Goal: Information Seeking & Learning: Learn about a topic

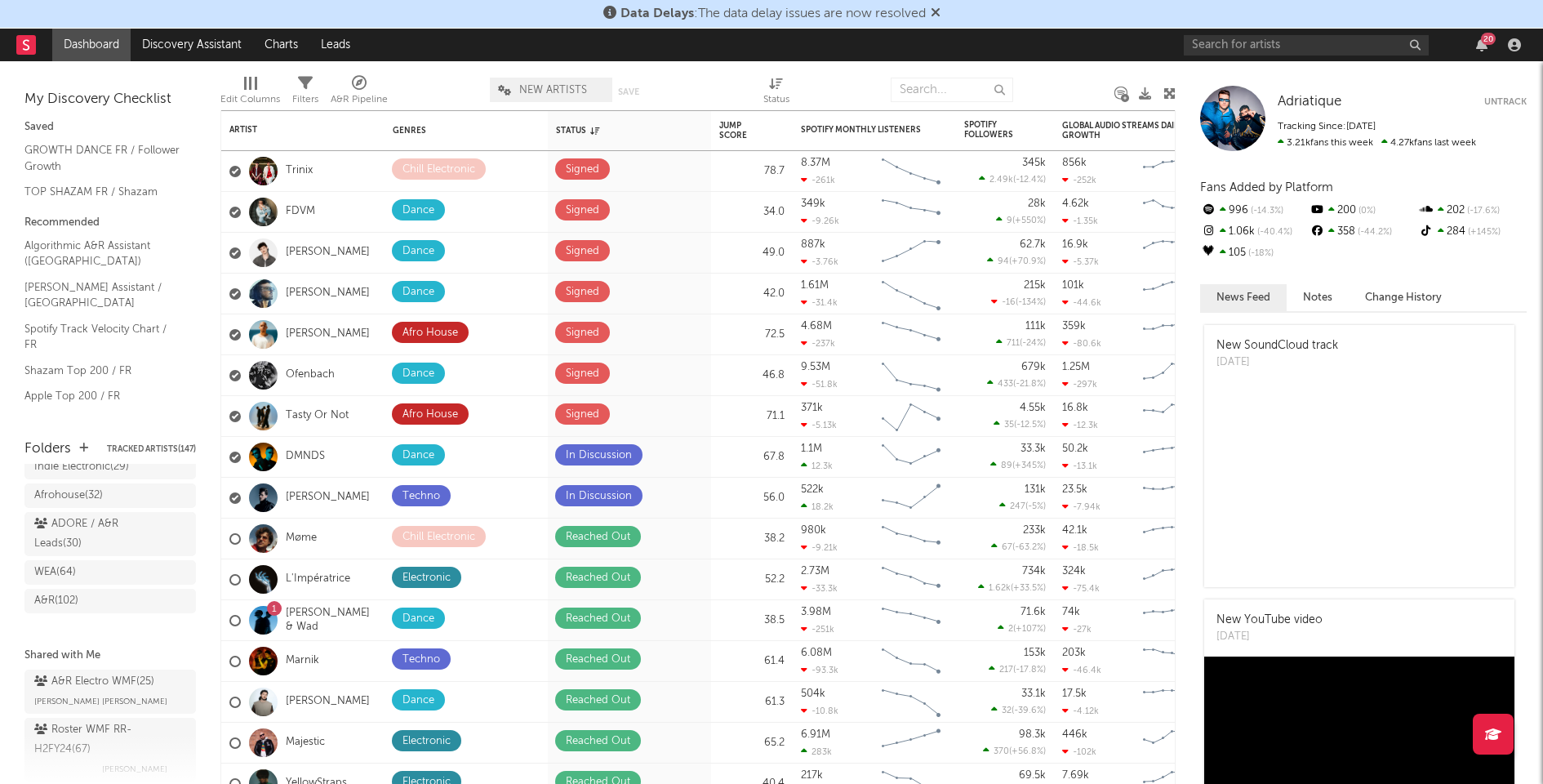
scroll to position [364, 0]
click at [76, 546] on div "ADORE / A&R Leads ( 30 )" at bounding box center [91, 525] width 115 height 39
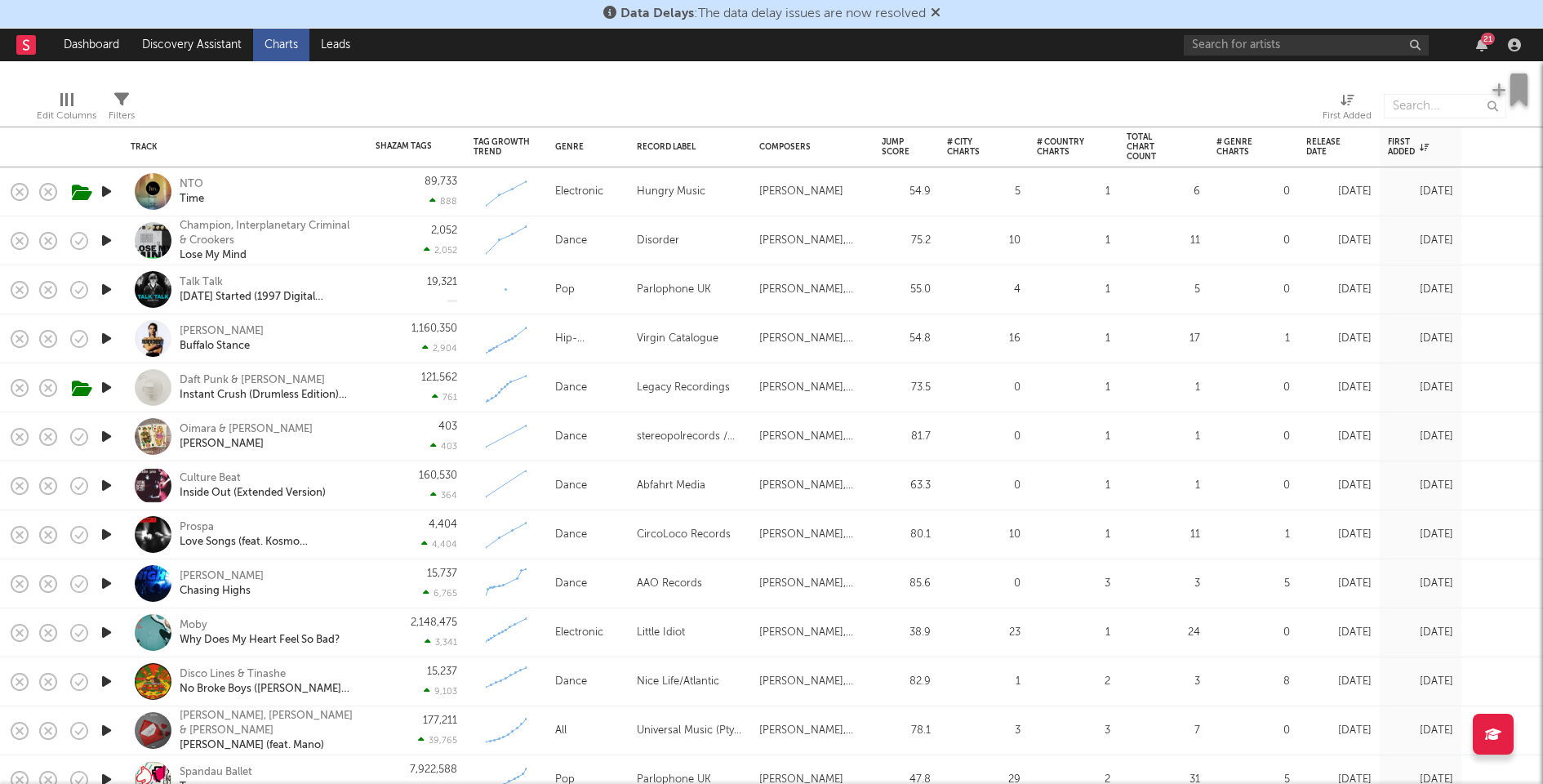
click at [1488, 41] on div "21" at bounding box center [1488, 39] width 14 height 12
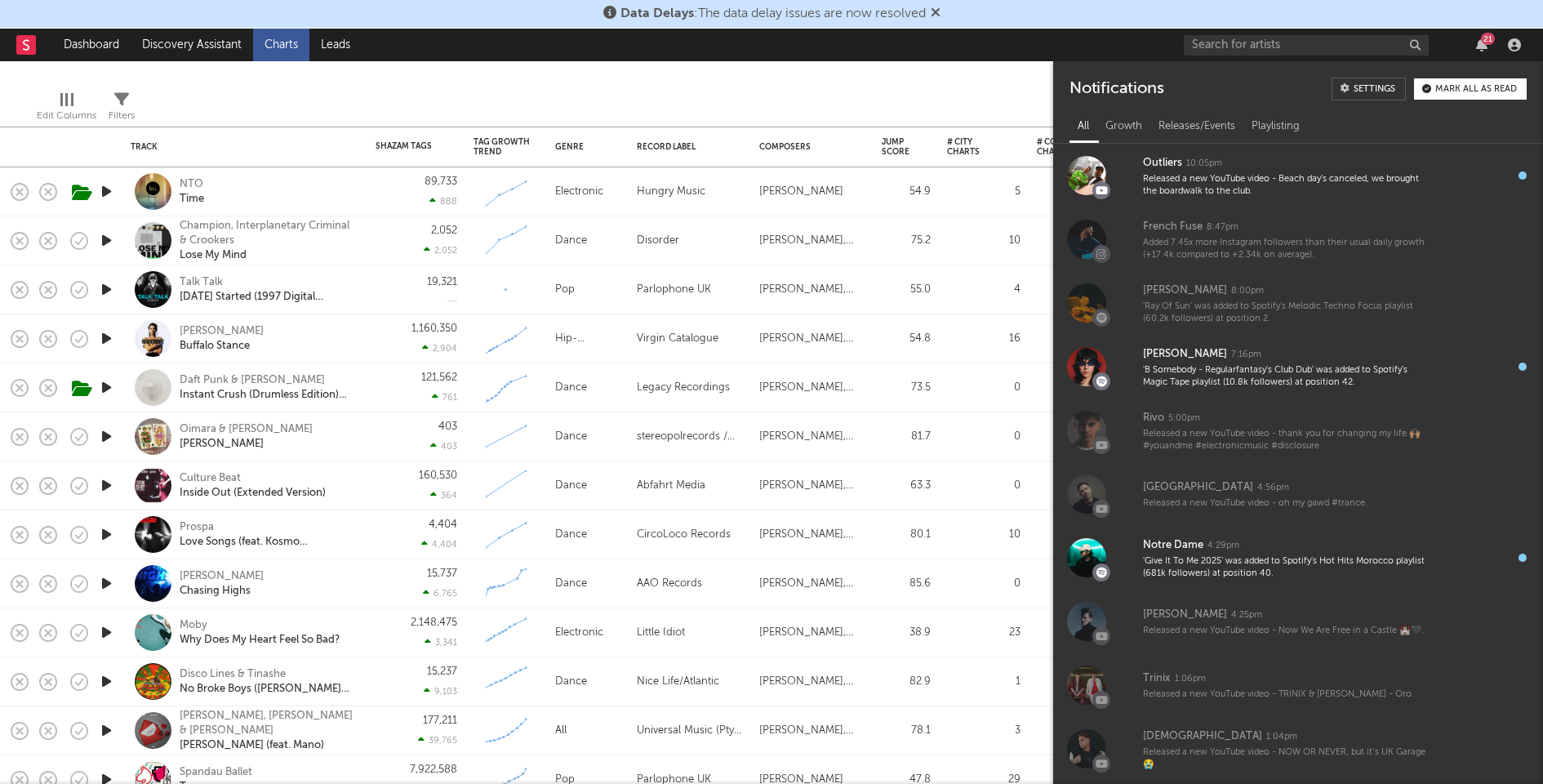
scroll to position [1195, 0]
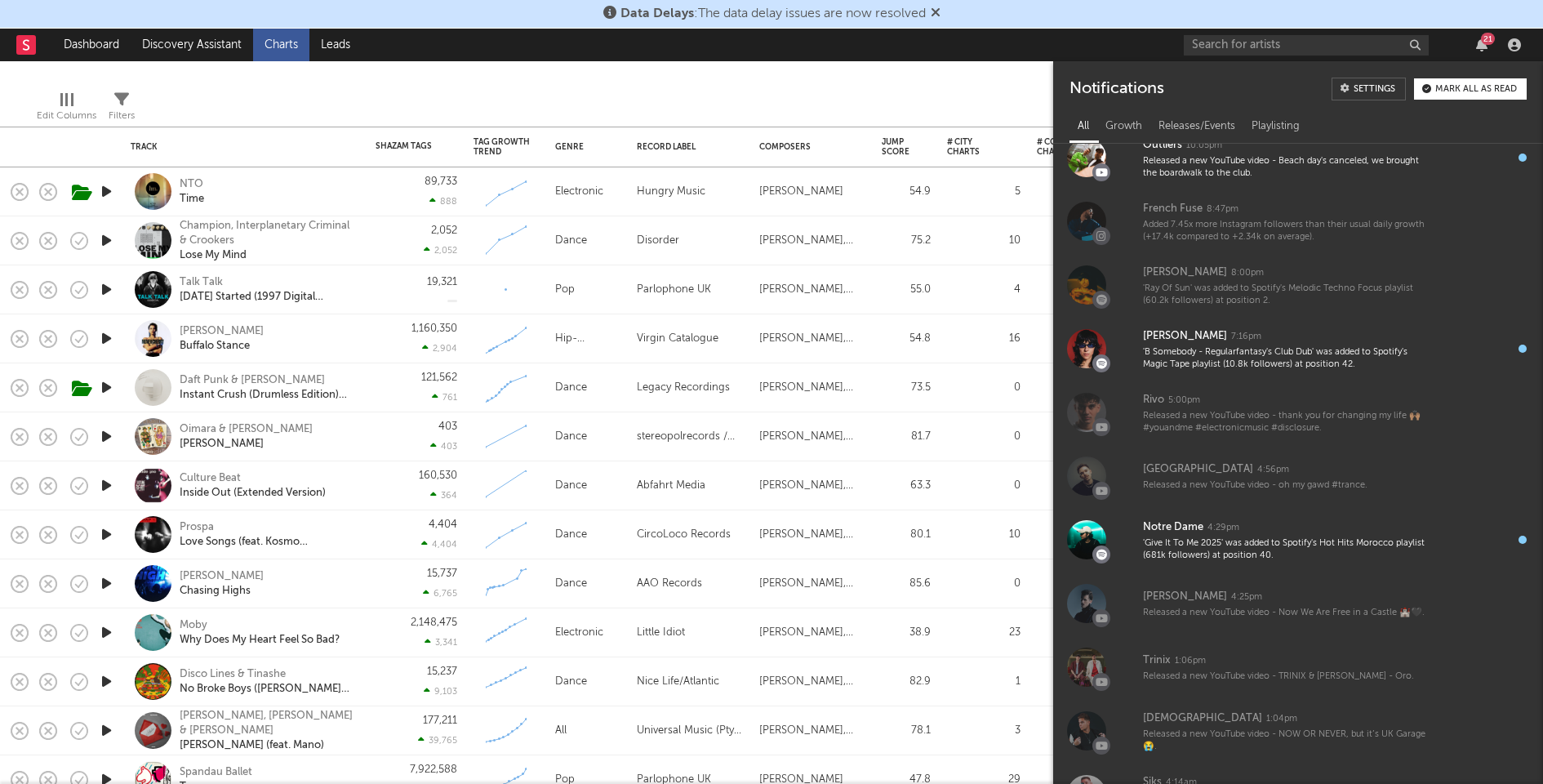
click at [1458, 82] on button "Mark all as read" at bounding box center [1470, 88] width 113 height 21
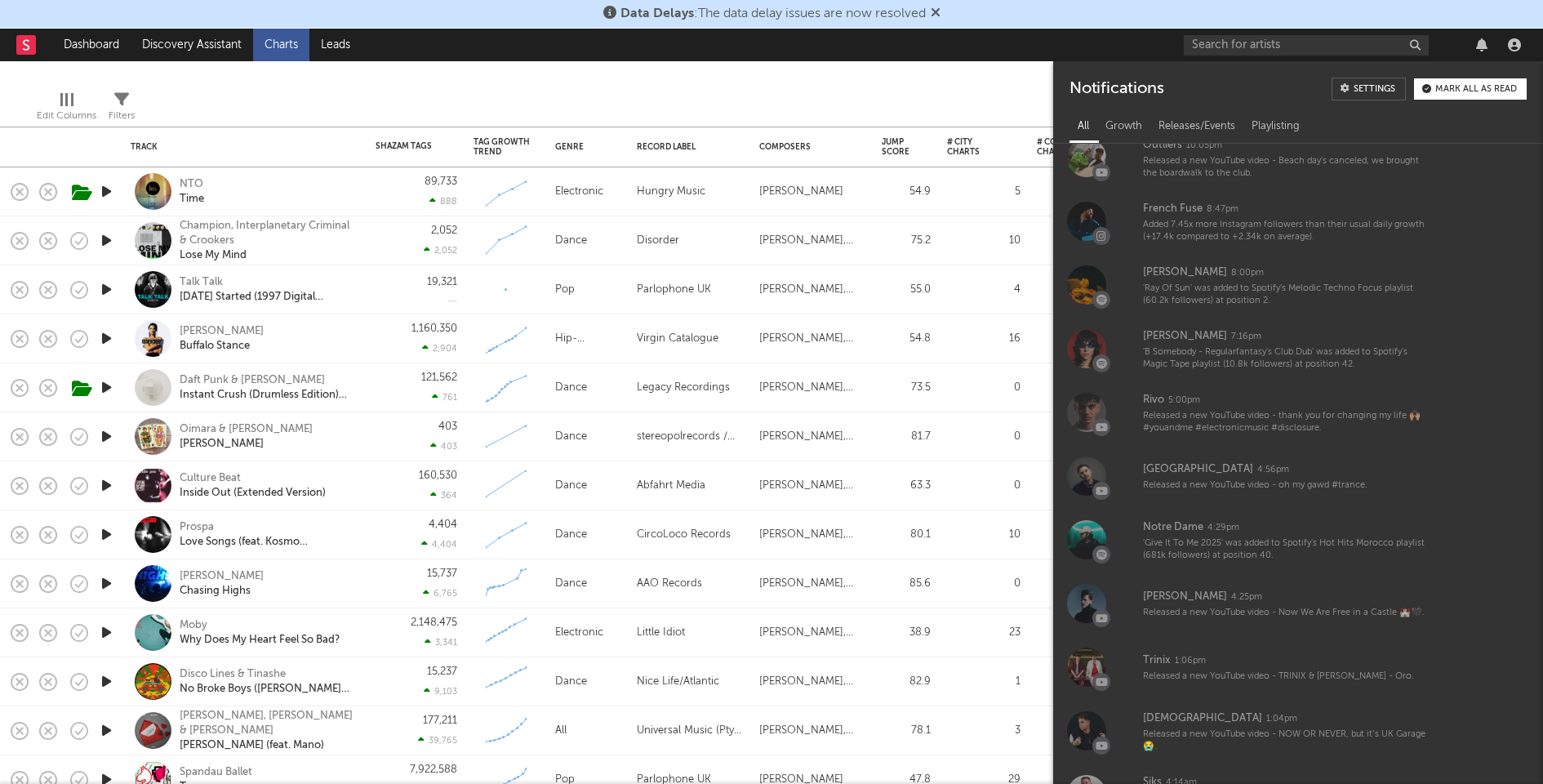
click at [892, 65] on div "Update Results Latest Results for Your Search ' SHAZAM GLOBAL '" at bounding box center [772, 33] width 344 height 89
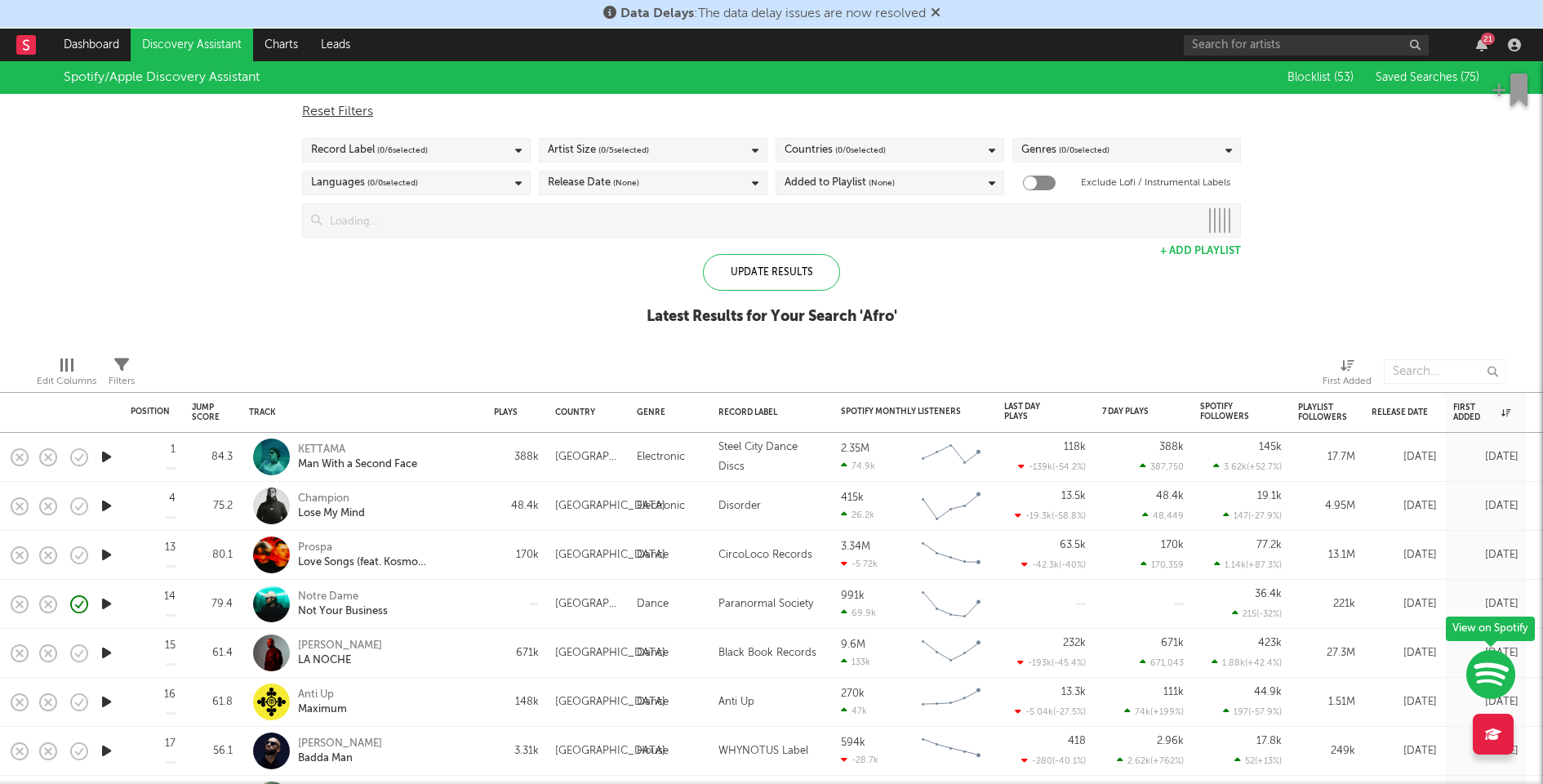
click at [105, 603] on icon "button" at bounding box center [106, 603] width 17 height 20
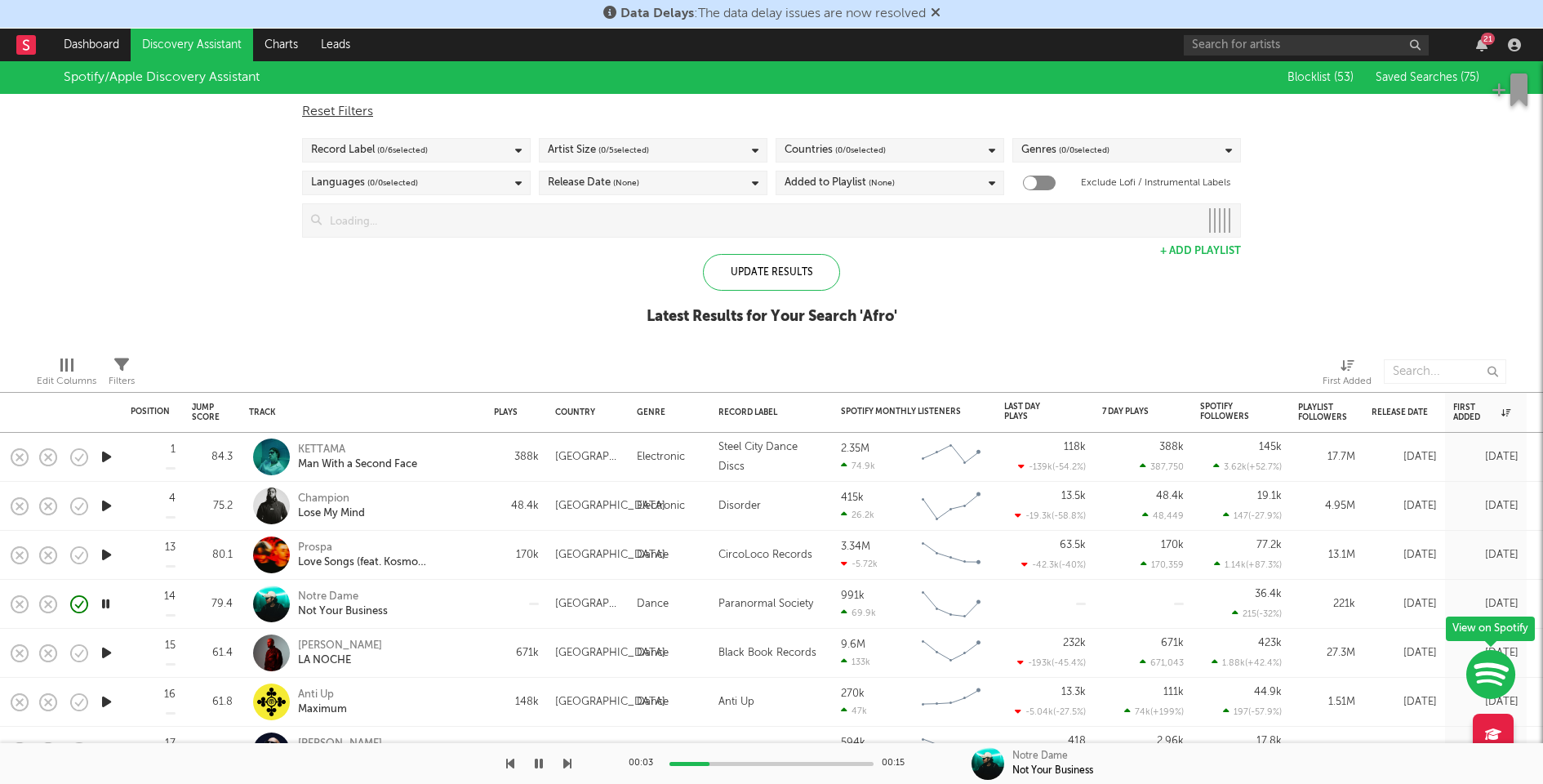
click at [746, 761] on div at bounding box center [772, 763] width 204 height 4
click at [797, 764] on div at bounding box center [772, 763] width 204 height 4
click at [105, 502] on icon "button" at bounding box center [106, 505] width 17 height 20
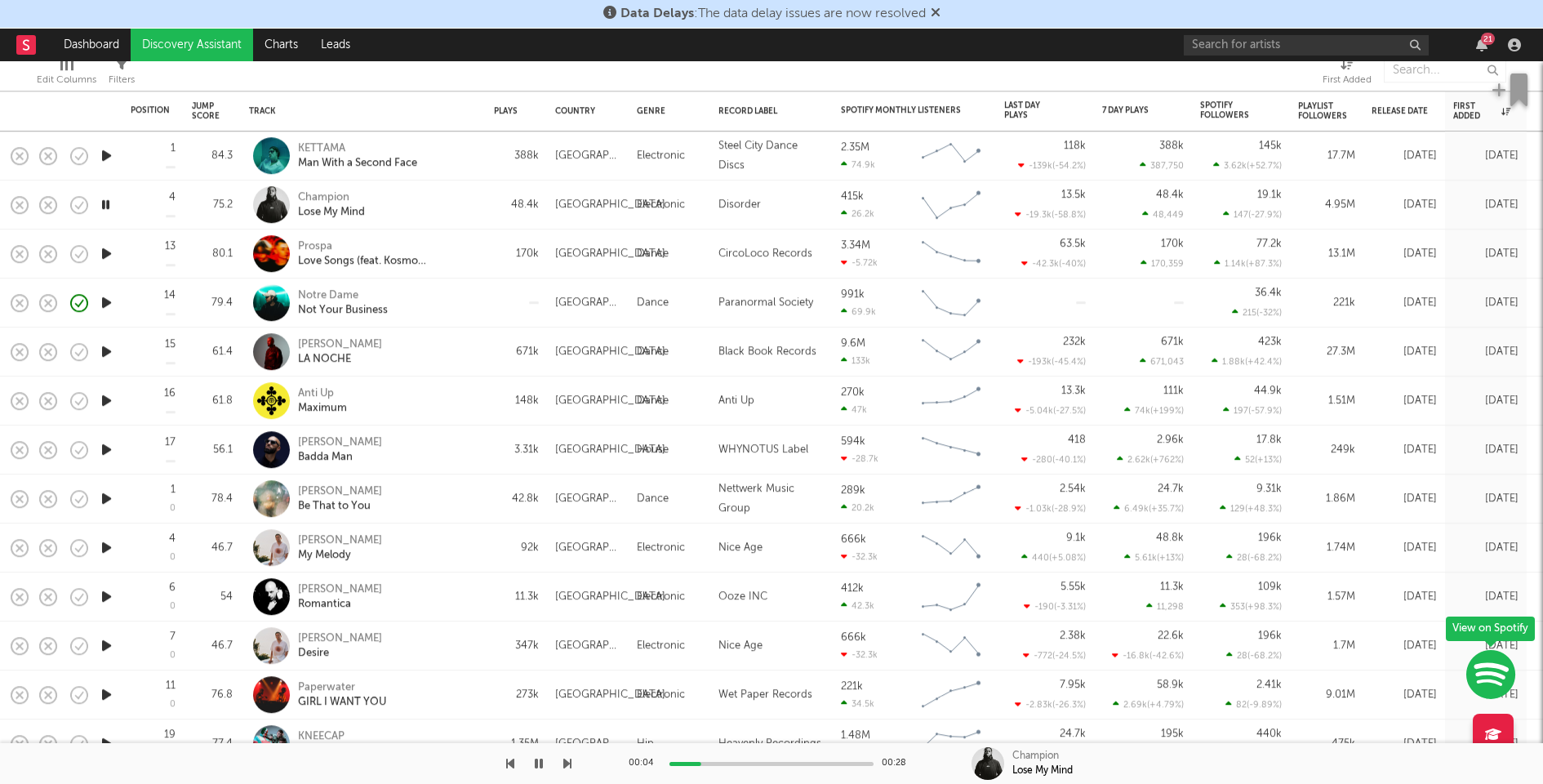
click at [104, 446] on icon "button" at bounding box center [106, 449] width 17 height 20
click at [743, 762] on div at bounding box center [772, 763] width 204 height 4
click at [421, 452] on div "Malóne Badda Man" at bounding box center [386, 449] width 176 height 29
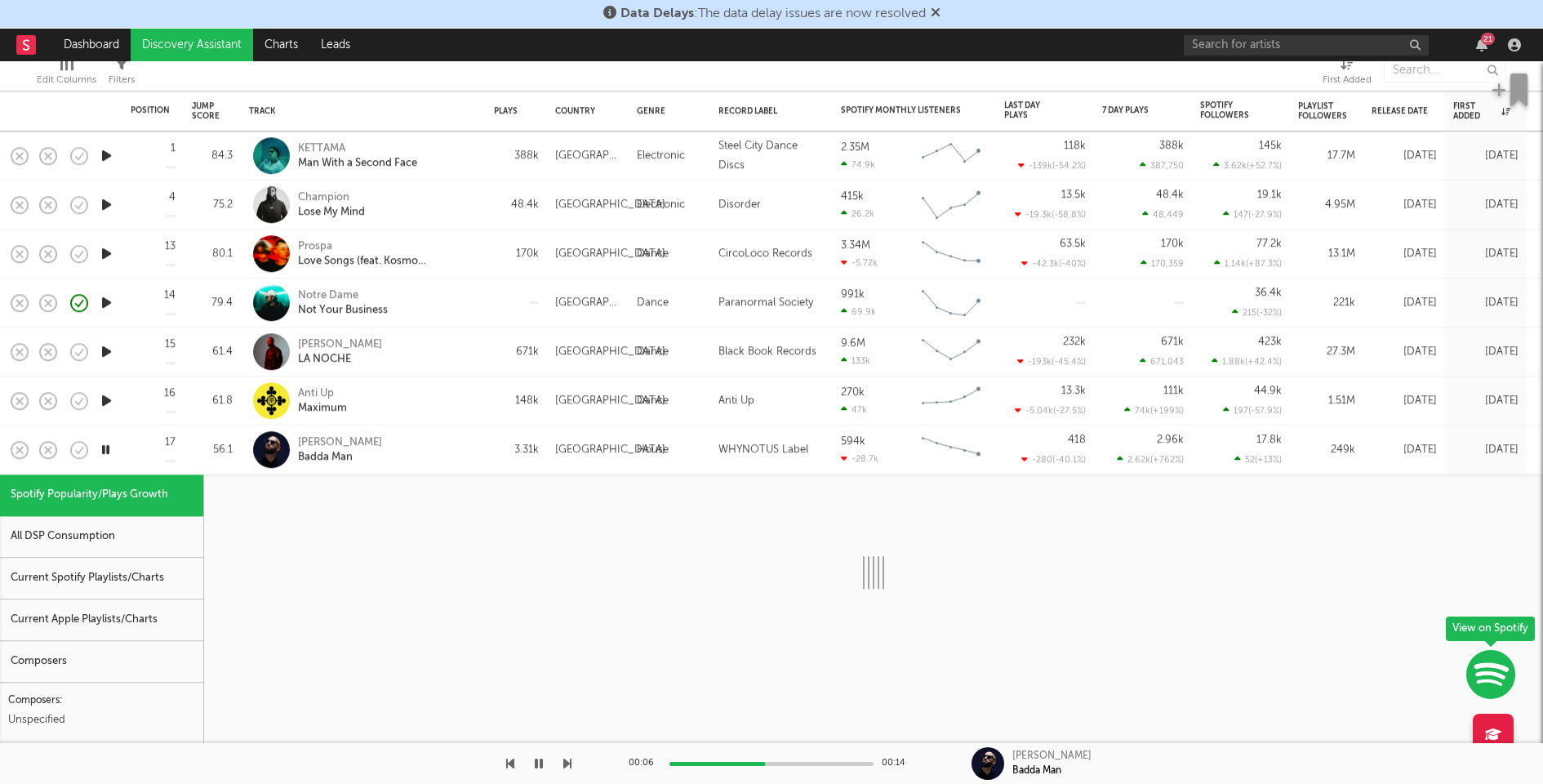
click at [113, 595] on div "Current Spotify Playlists/Charts" at bounding box center [101, 578] width 203 height 42
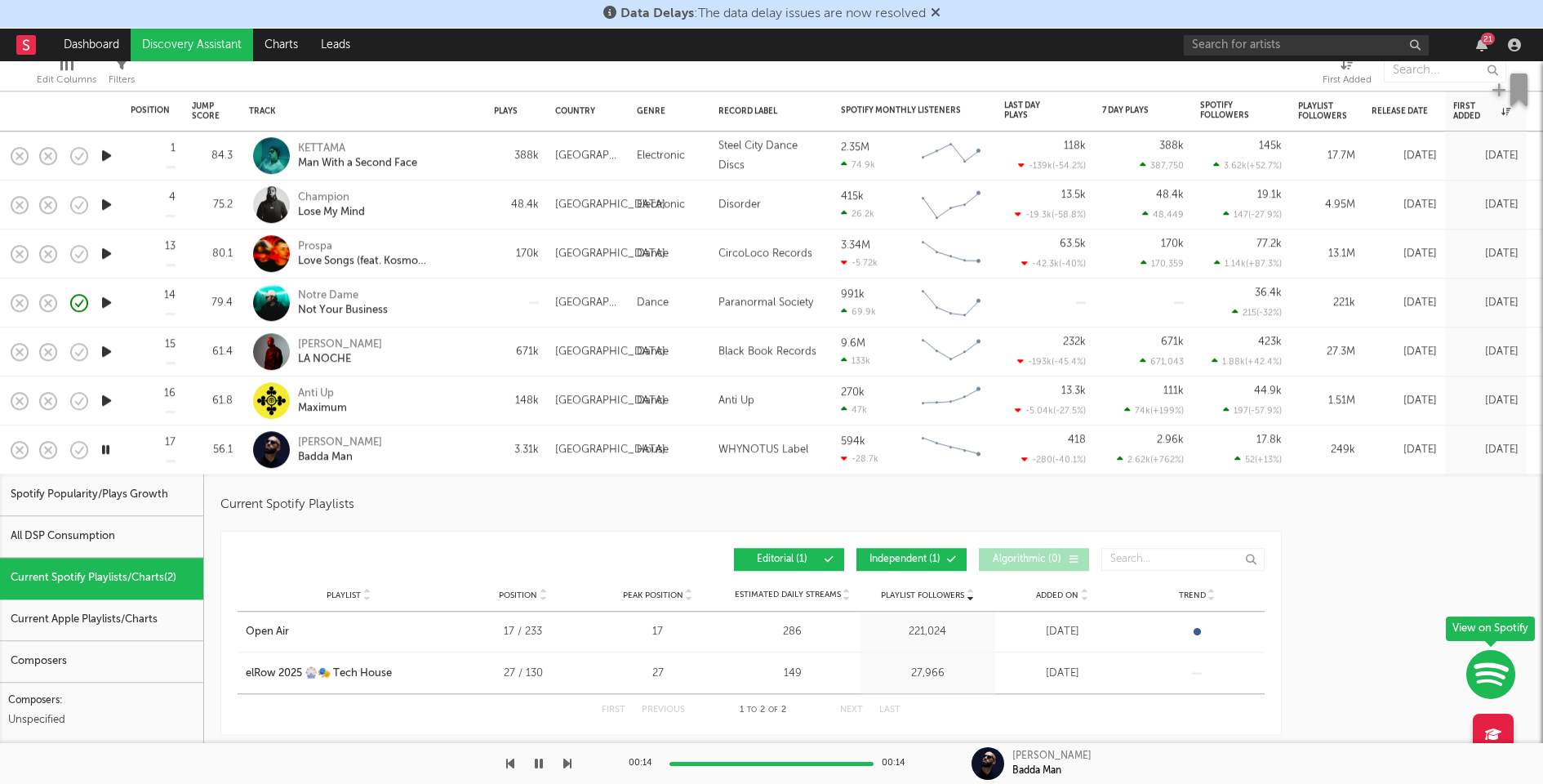
click at [100, 394] on icon "button" at bounding box center [106, 400] width 17 height 20
click at [747, 761] on div at bounding box center [772, 763] width 204 height 4
click at [787, 762] on div at bounding box center [772, 763] width 204 height 4
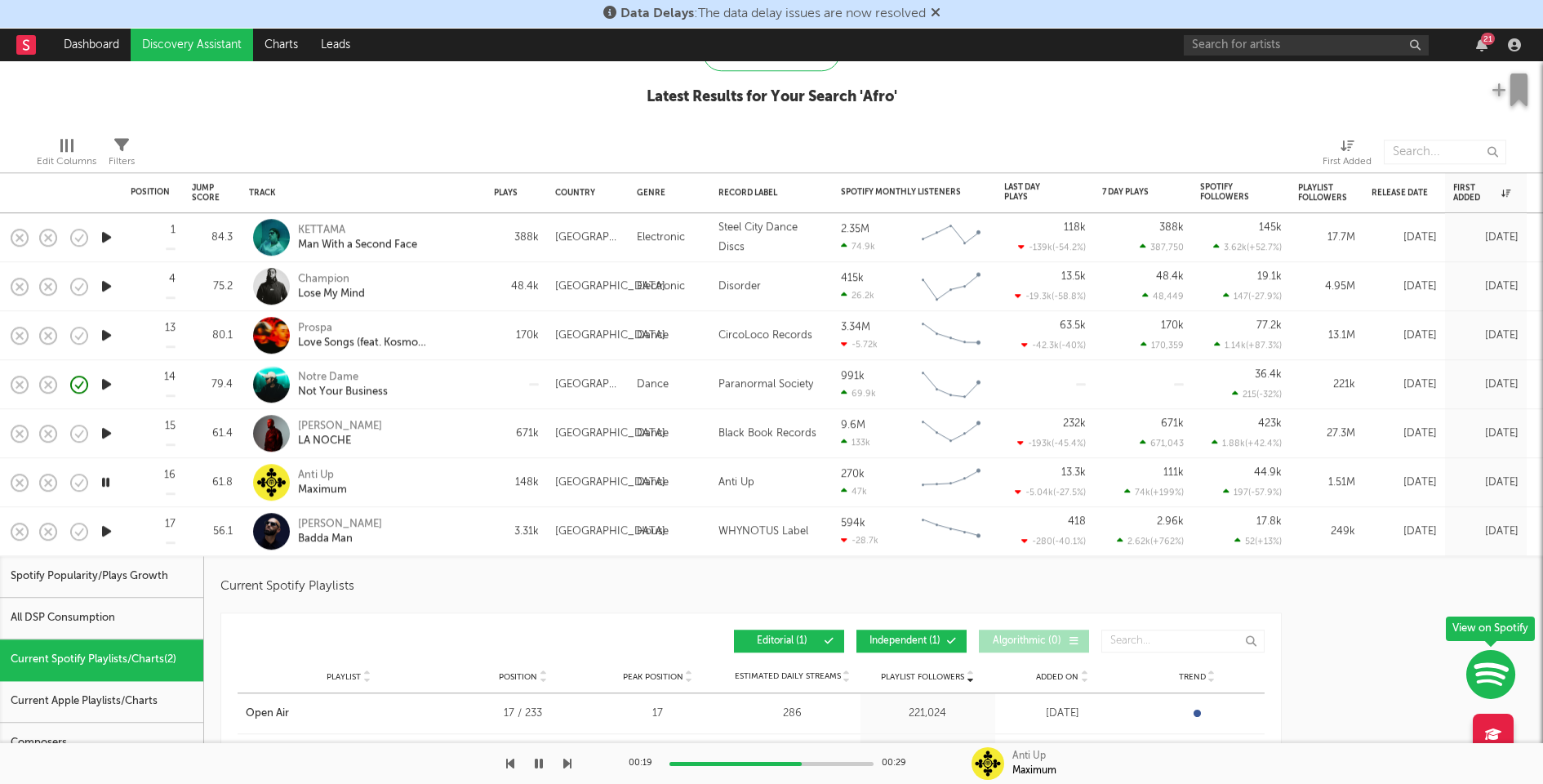
click at [436, 533] on div "Malóne Badda Man" at bounding box center [386, 530] width 176 height 29
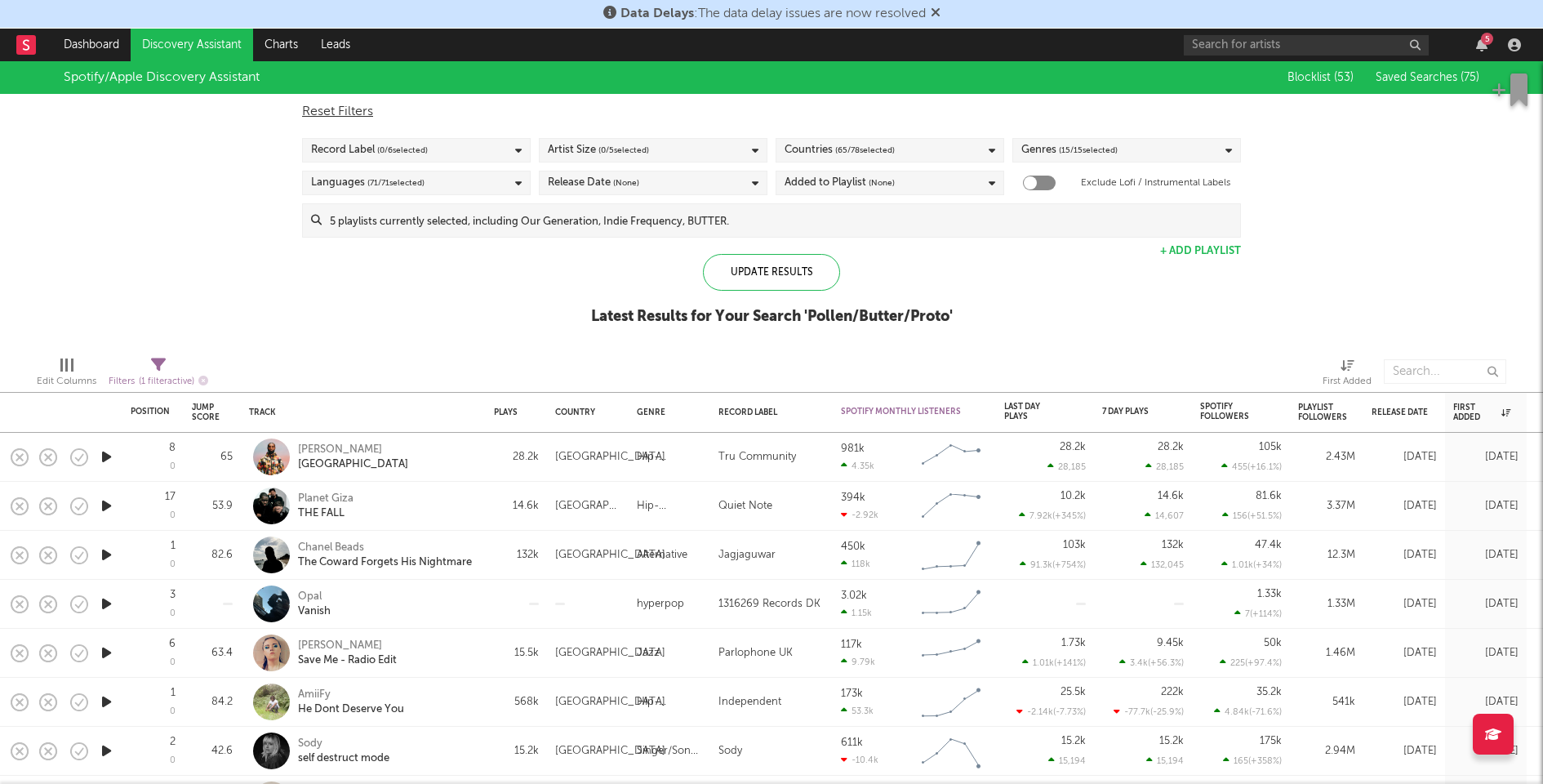
click at [1474, 41] on div "5" at bounding box center [1482, 44] width 25 height 13
click at [1485, 44] on div "5" at bounding box center [1487, 39] width 12 height 12
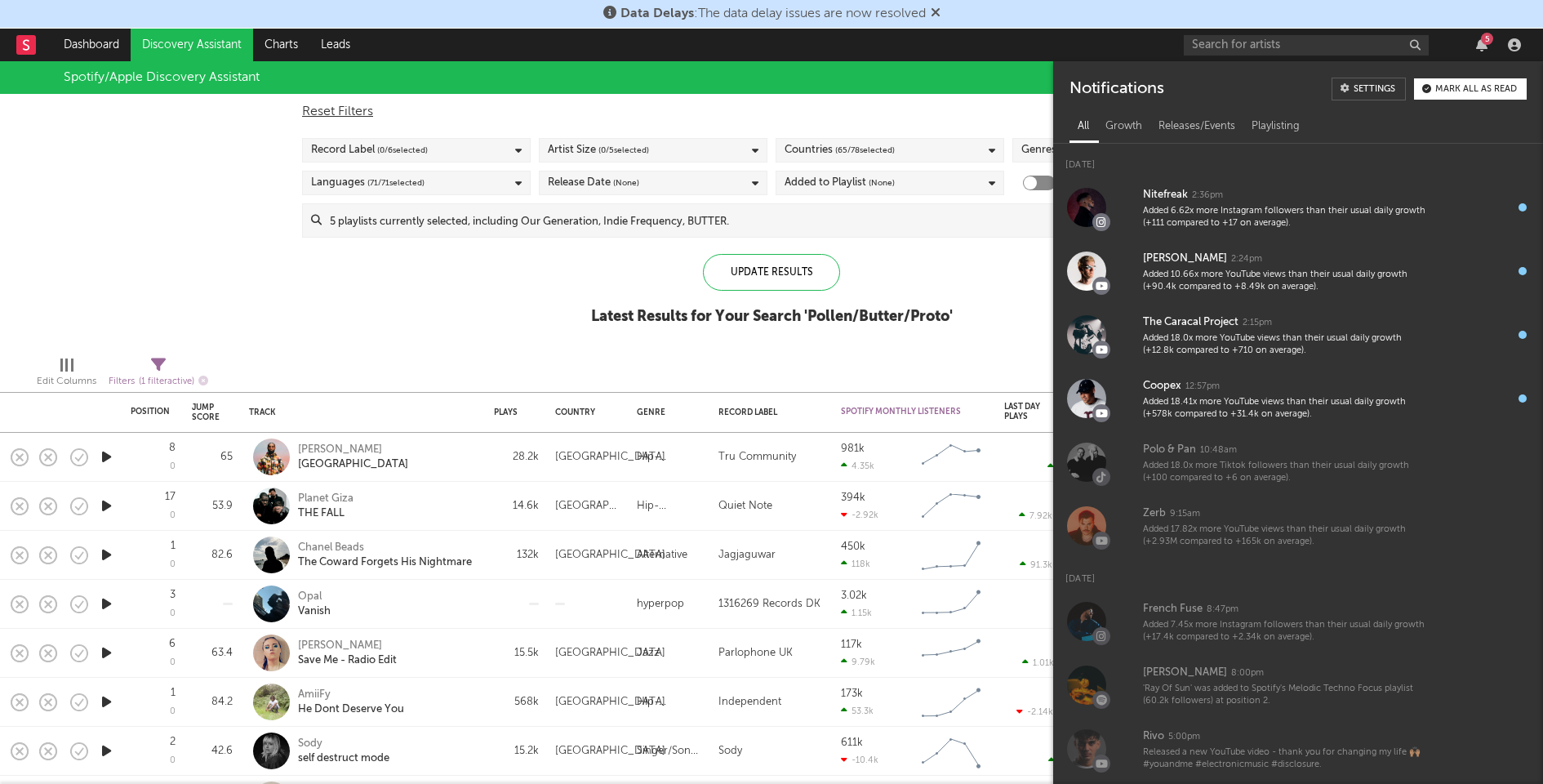
click at [1455, 96] on button "Mark all as read" at bounding box center [1470, 88] width 113 height 21
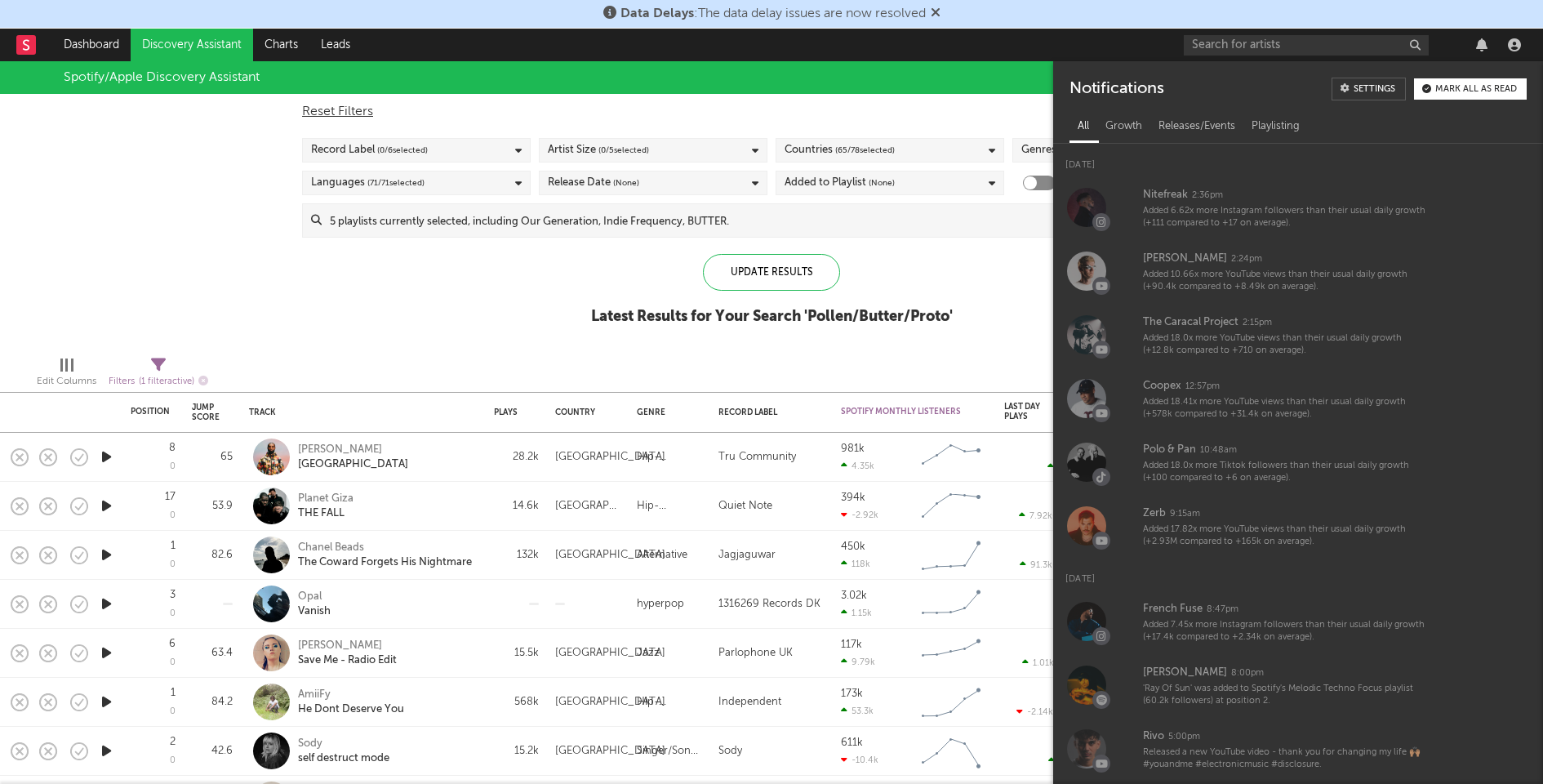
click at [447, 288] on div "Spotify/Apple Discovery Assistant Blocklist ( 53 ) Saved Searches ( 75 ) Reset …" at bounding box center [772, 202] width 1543 height 282
